Goal: Communication & Community: Participate in discussion

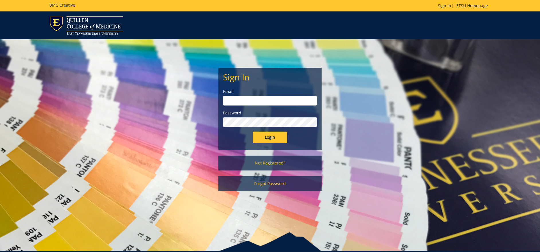
type input "[EMAIL_ADDRESS][DOMAIN_NAME]"
click at [271, 135] on input "Login" at bounding box center [270, 137] width 34 height 11
click at [265, 133] on input "Login" at bounding box center [270, 137] width 34 height 11
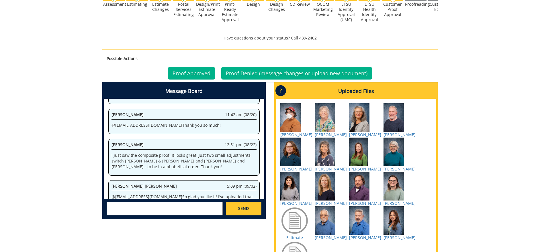
scroll to position [315, 0]
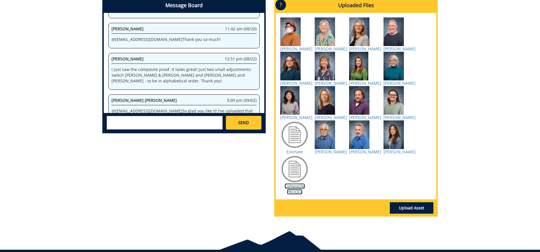
click at [297, 195] on link "Composite PROOF2" at bounding box center [295, 189] width 20 height 11
click at [204, 126] on textarea at bounding box center [165, 123] width 116 height 14
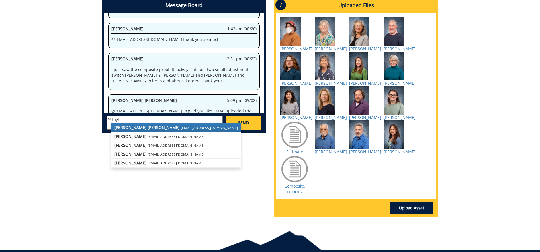
click at [181, 128] on small "[EMAIL_ADDRESS][DOMAIN_NAME]" at bounding box center [209, 128] width 57 height 5
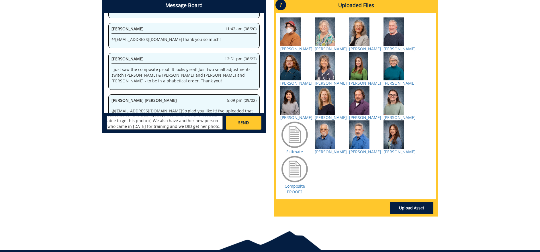
scroll to position [16, 0]
type textarea "@[EMAIL_ADDRESS][DOMAIN_NAME] Yes, sadly, he has canceled for two training days…"
click at [292, 184] on div at bounding box center [294, 169] width 29 height 29
click at [198, 128] on textarea "@[EMAIL_ADDRESS][DOMAIN_NAME] Yes, sadly, he has canceled for two training days…" at bounding box center [165, 123] width 116 height 14
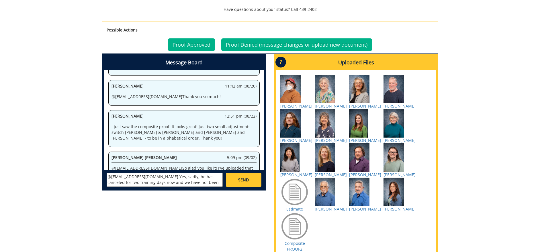
scroll to position [17, 0]
drag, startPoint x: 108, startPoint y: 177, endPoint x: 209, endPoint y: 204, distance: 104.8
click at [209, 204] on div "Message Board System 11:31 am (07/09) Welcome to the Project Messenger. All mes…" at bounding box center [270, 166] width 344 height 225
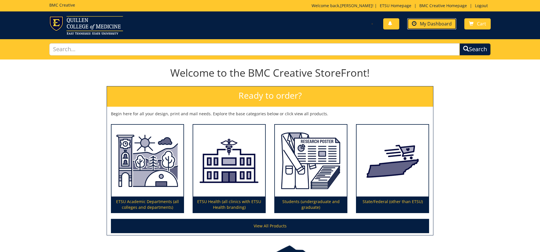
click at [435, 24] on span "My Dashboard" at bounding box center [436, 24] width 32 height 6
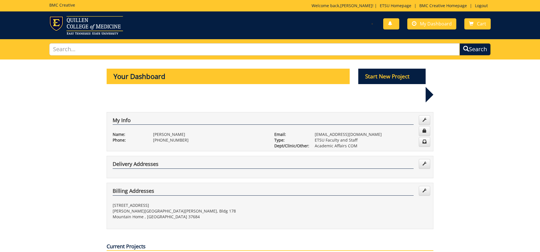
scroll to position [172, 0]
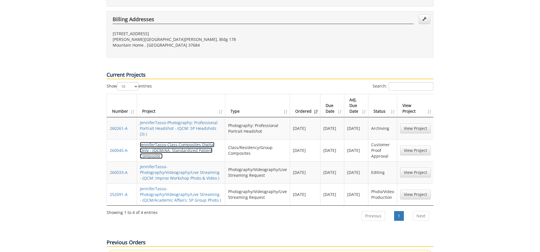
click at [192, 142] on link "JenniferTasso-Class Composites Digital Only - (QCM/AA: Standardized Patient Com…" at bounding box center [177, 150] width 75 height 17
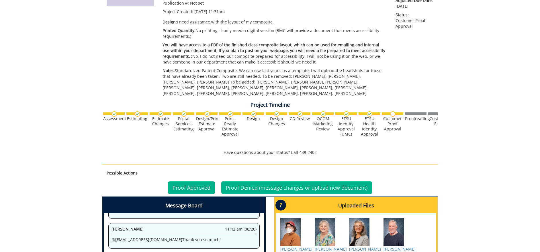
scroll to position [258, 0]
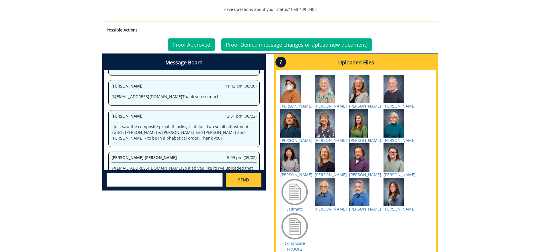
click at [166, 178] on textarea at bounding box center [165, 180] width 116 height 14
paste textarea "@[EMAIL_ADDRESS][DOMAIN_NAME] Yes, sadly, he has canceled for two training days…"
click at [124, 183] on textarea "@[EMAIL_ADDRESS][DOMAIN_NAME] Yes, sadly, he has canceled for two training days…" at bounding box center [165, 180] width 116 height 14
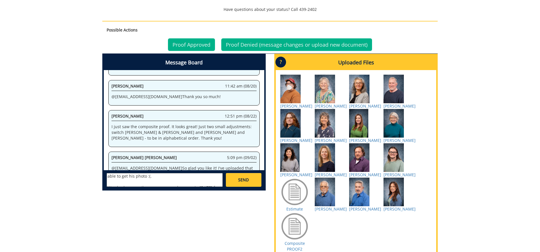
click at [178, 177] on textarea "@campbelltc@etsu.edu Yes, sadly, he has canceled for two training days now and …" at bounding box center [165, 180] width 116 height 14
click at [123, 177] on textarea "@campbelltc@etsu.edu Yes, sadly, he has canceled for two training days now and …" at bounding box center [165, 180] width 116 height 14
click at [162, 175] on textarea "@campbelltc@etsu.edu Yes, sadly, he has canceled for two training days now and …" at bounding box center [165, 180] width 116 height 14
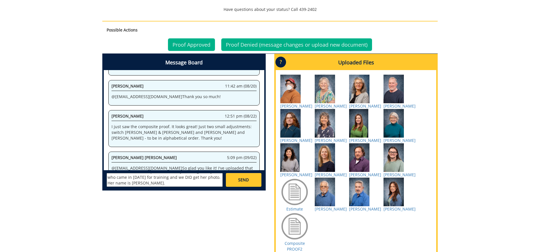
drag, startPoint x: 121, startPoint y: 182, endPoint x: 184, endPoint y: 183, distance: 62.5
click at [184, 183] on textarea "@campbelltc@etsu.edu Yes, sadly, he has canceled for two training days now and …" at bounding box center [165, 180] width 116 height 14
type textarea "@campbelltc@etsu.edu Yes, sadly, he has canceled for two training days now and …"
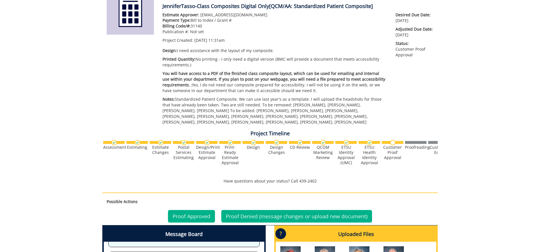
scroll to position [0, 0]
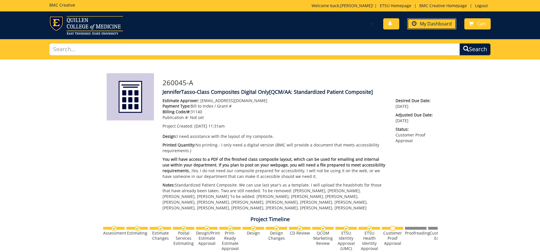
click at [432, 23] on span "My Dashboard" at bounding box center [436, 24] width 32 height 6
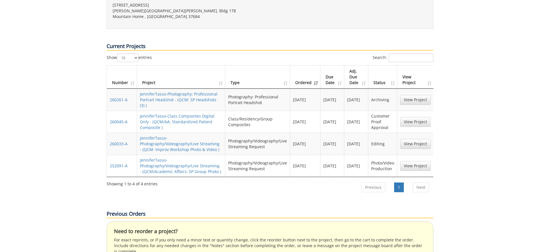
scroll to position [172, 0]
